Goal: Task Accomplishment & Management: Use online tool/utility

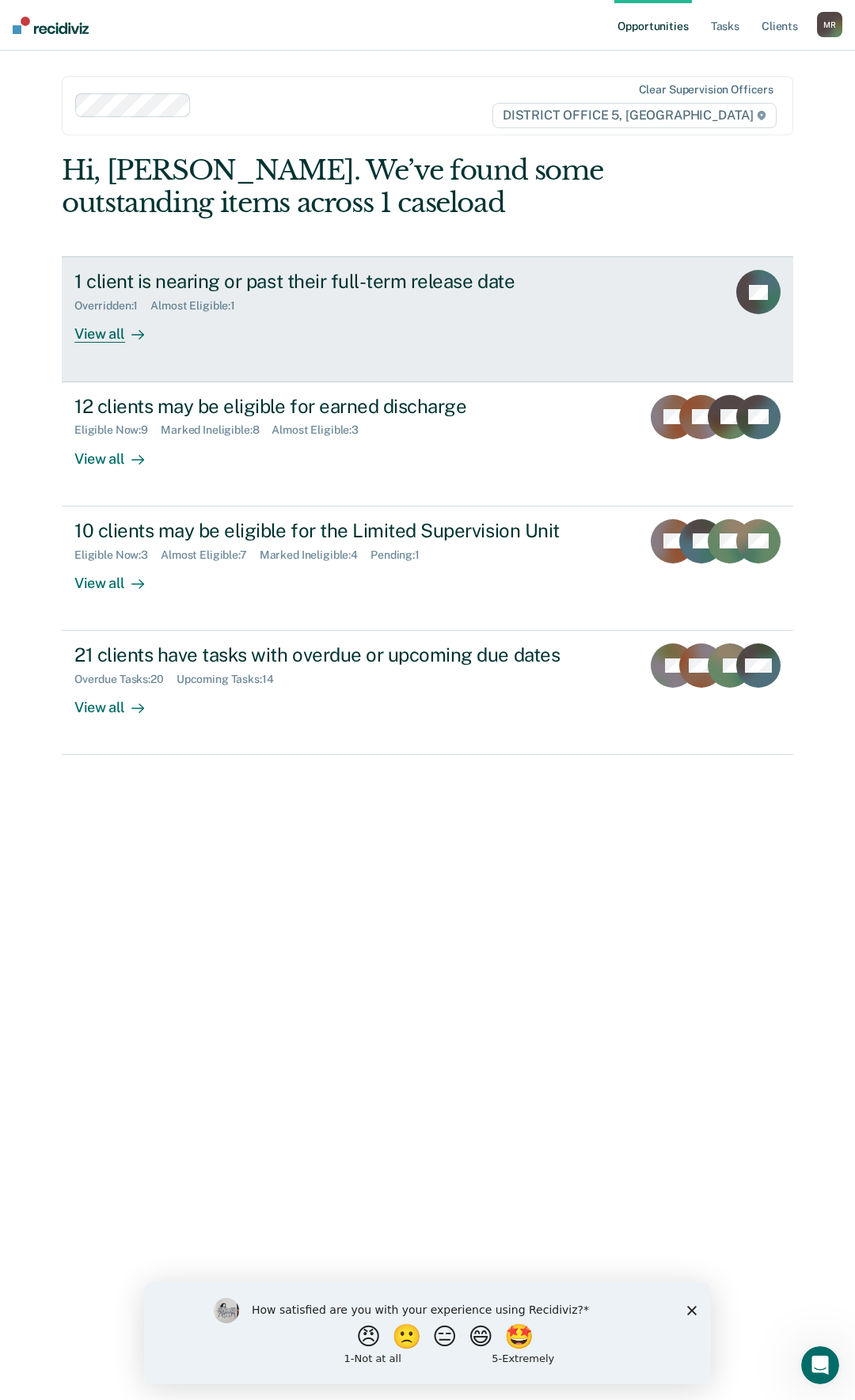
click at [99, 341] on div "View all" at bounding box center [118, 328] width 89 height 31
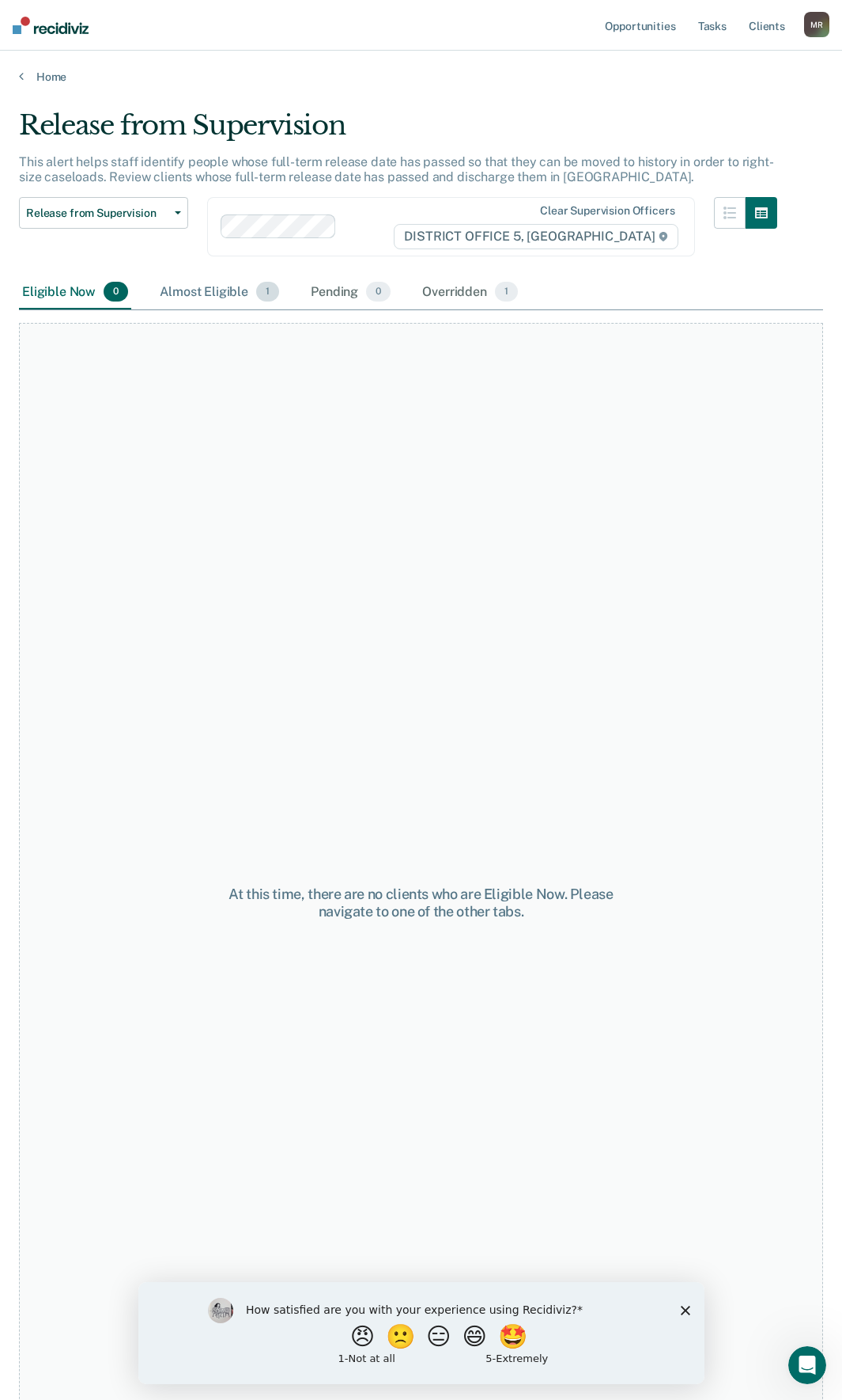
click at [226, 299] on div "Almost Eligible 1" at bounding box center [219, 293] width 126 height 35
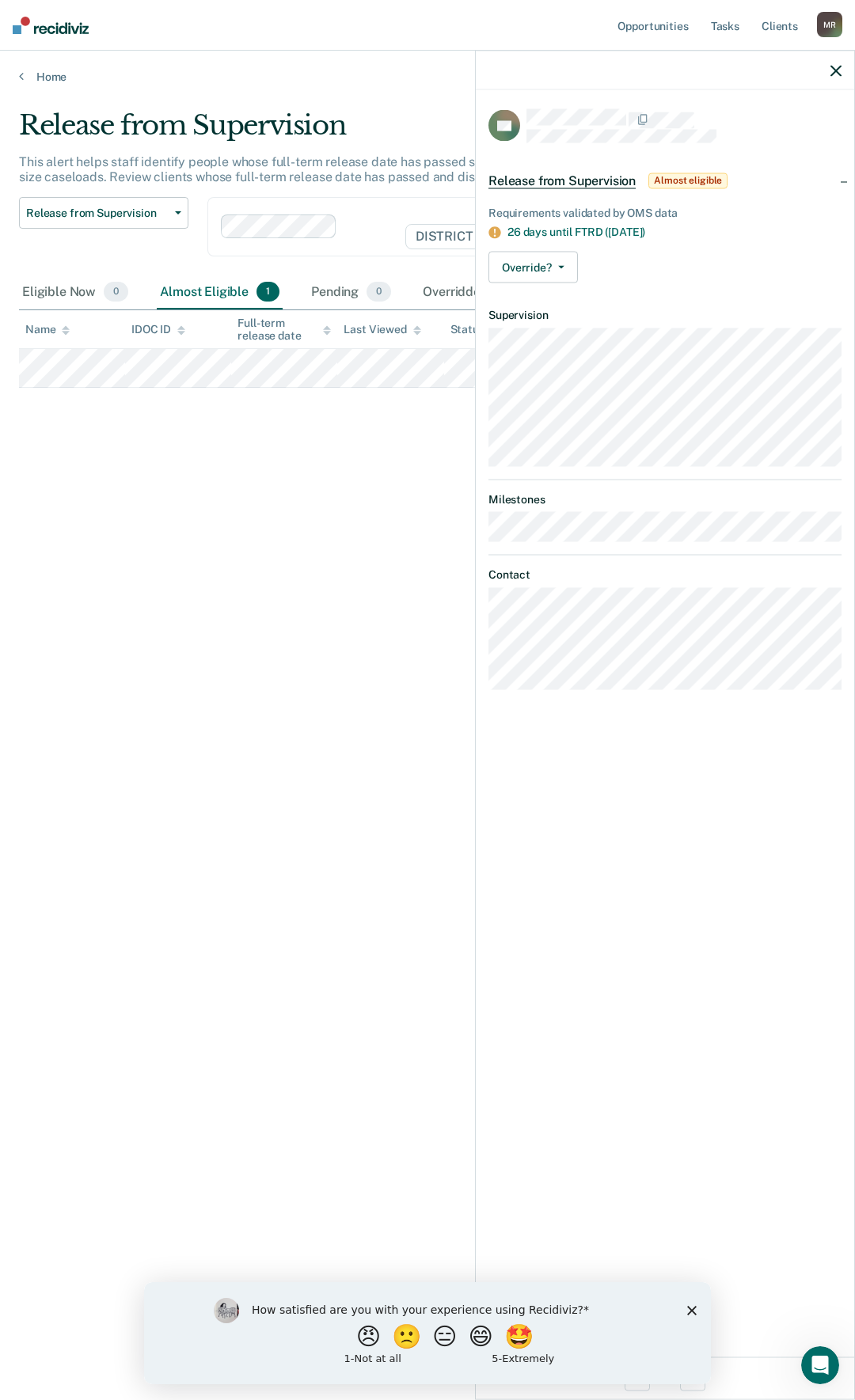
click at [239, 472] on div "Release from Supervision This alert helps staff identify people whose full-term…" at bounding box center [428, 695] width 817 height 1172
click at [19, 70] on icon at bounding box center [21, 76] width 5 height 13
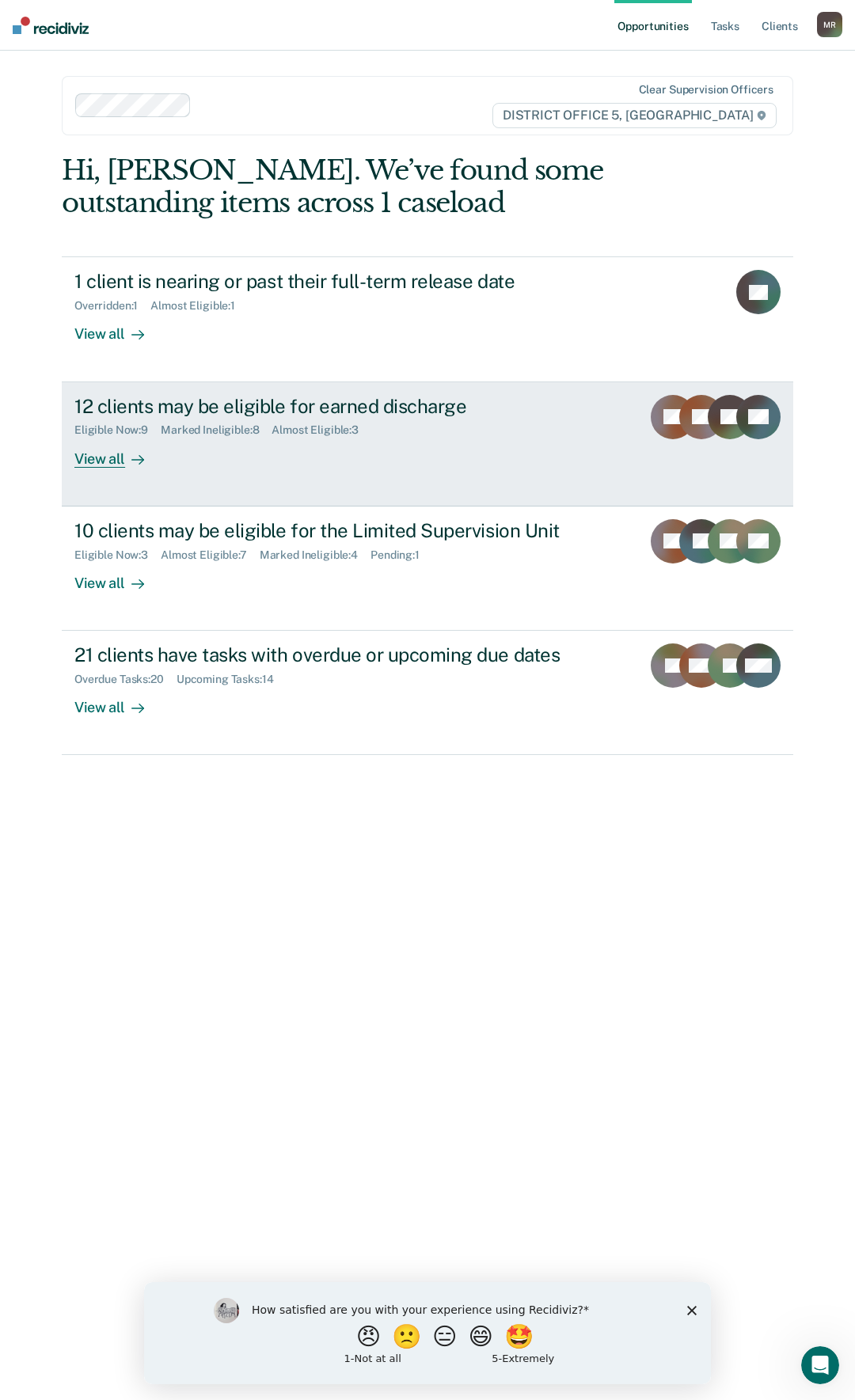
click at [108, 455] on div "View all" at bounding box center [118, 453] width 89 height 31
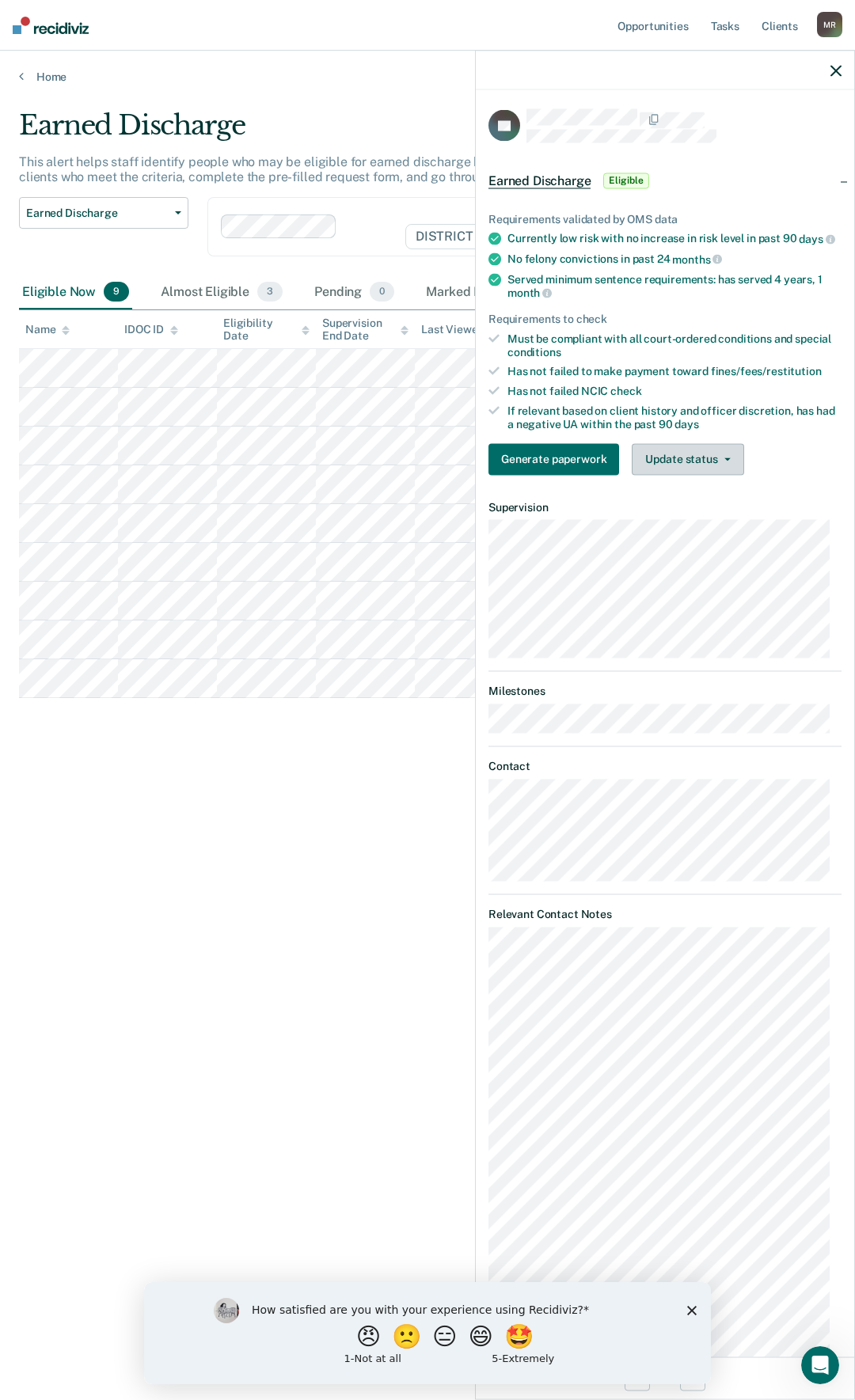
click at [702, 469] on button "Update status" at bounding box center [687, 459] width 112 height 32
click at [705, 534] on button "Mark Ineligible" at bounding box center [707, 522] width 153 height 25
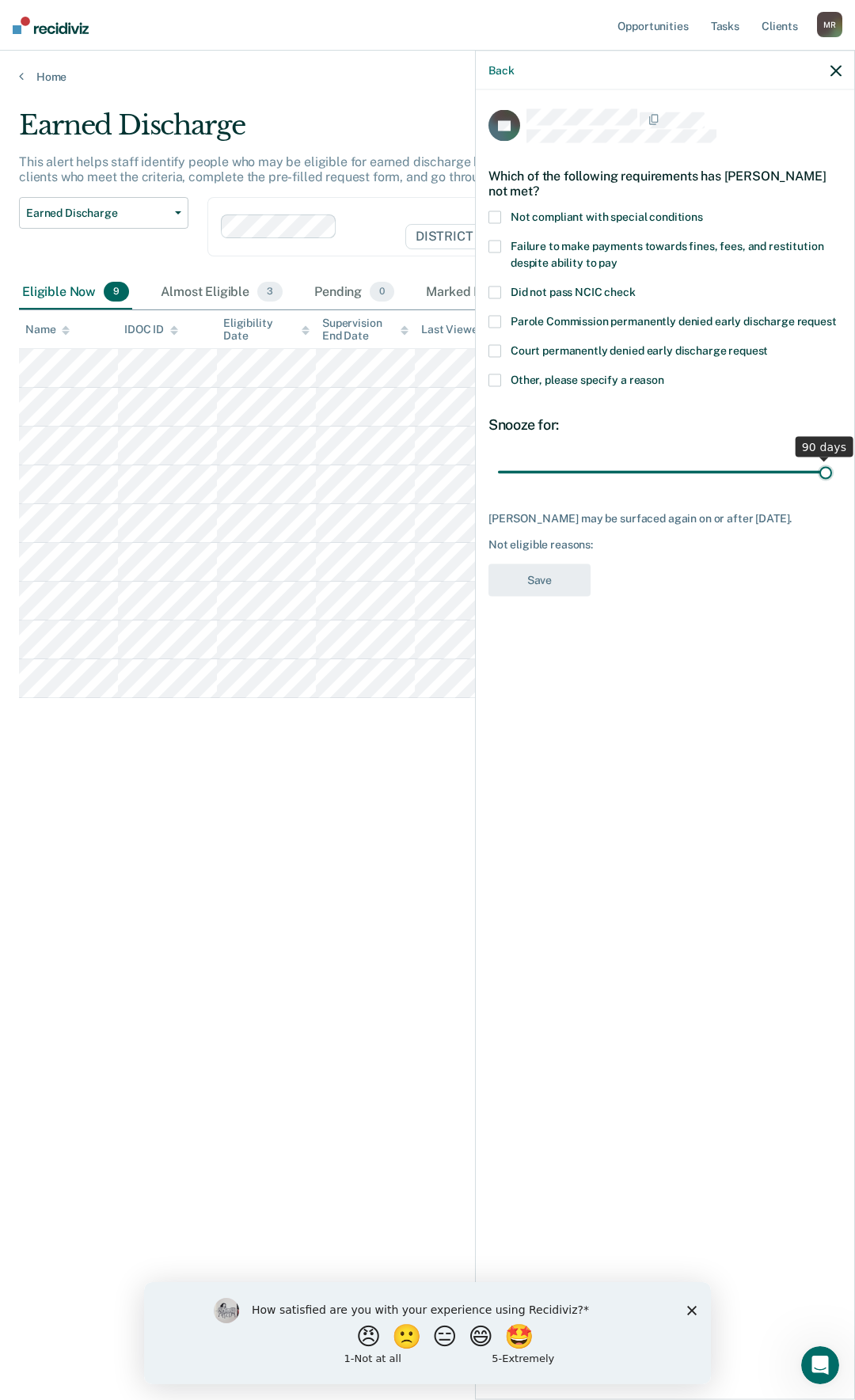
drag, startPoint x: 607, startPoint y: 466, endPoint x: 877, endPoint y: 488, distance: 270.9
type input "90"
click at [832, 486] on input "range" at bounding box center [664, 472] width 334 height 27
click at [833, 73] on icon "button" at bounding box center [835, 70] width 11 height 11
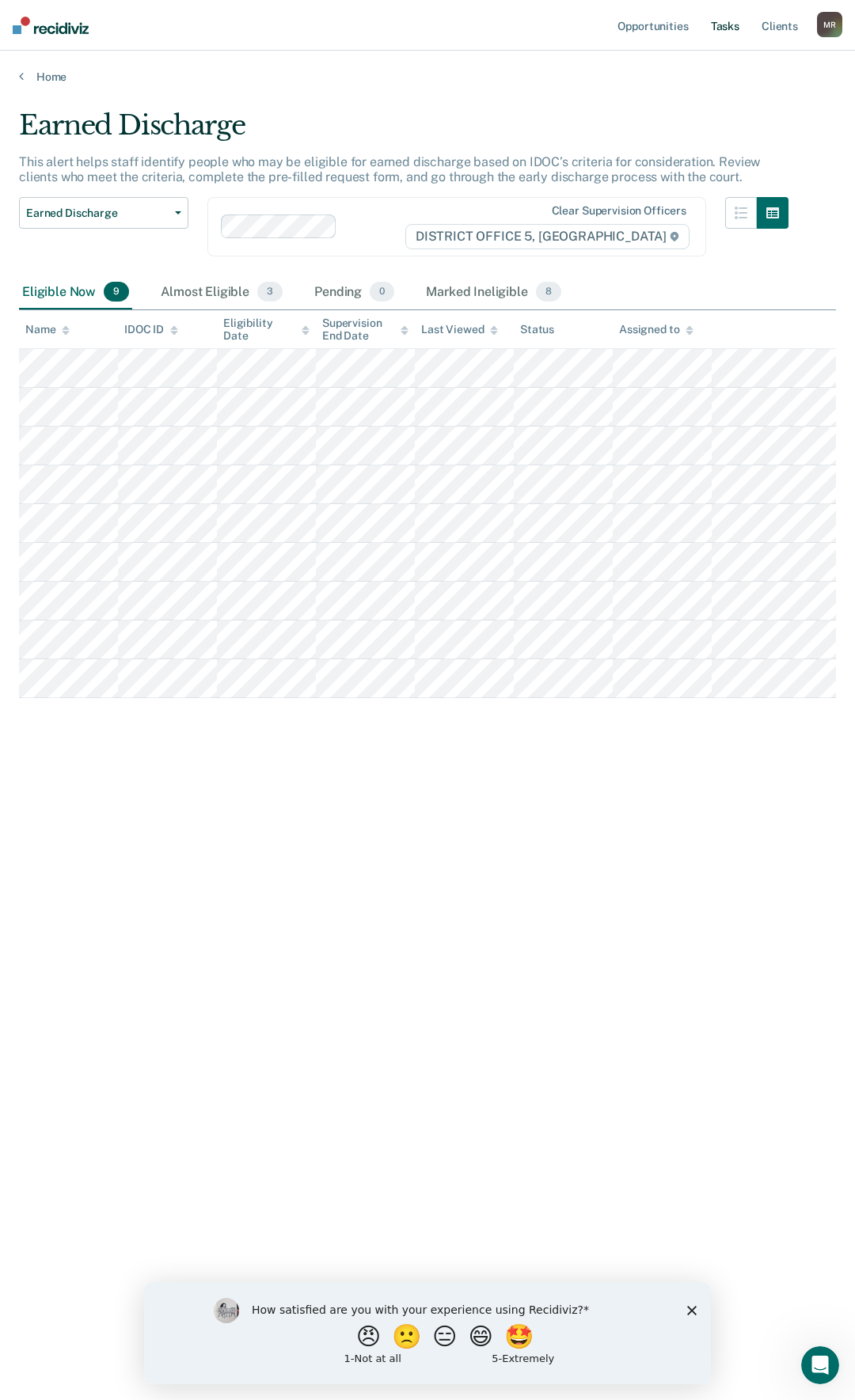
click at [733, 21] on link "Tasks" at bounding box center [725, 25] width 35 height 51
